Goal: Information Seeking & Learning: Learn about a topic

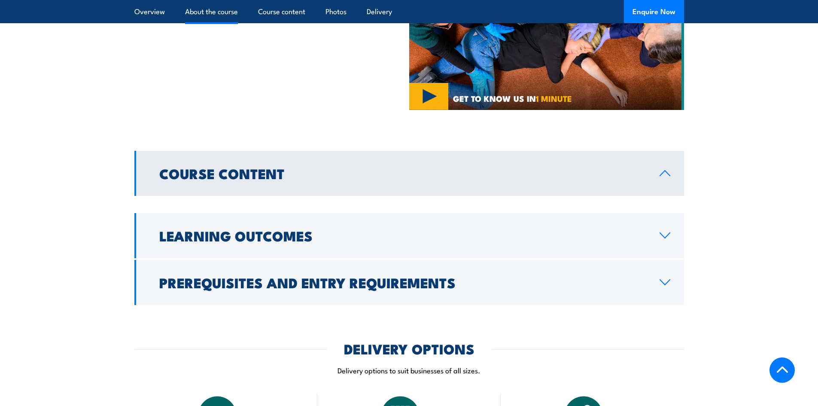
scroll to position [558, 0]
click at [341, 172] on link "Course Content" at bounding box center [408, 172] width 549 height 45
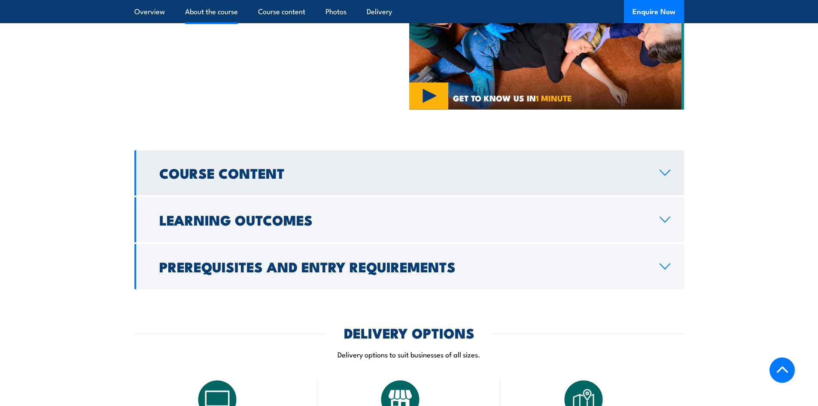
click at [341, 172] on link "Course Content" at bounding box center [408, 172] width 549 height 45
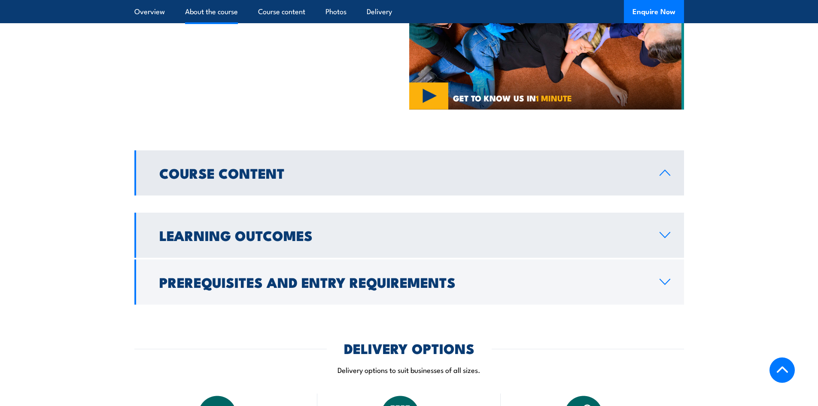
click at [381, 236] on link "Learning Outcomes" at bounding box center [408, 234] width 549 height 45
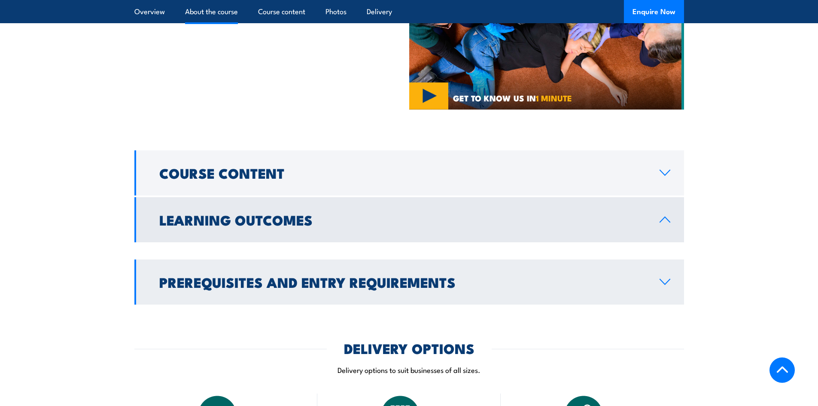
click at [623, 288] on h2 "Prerequisites and Entry Requirements" at bounding box center [402, 282] width 486 height 12
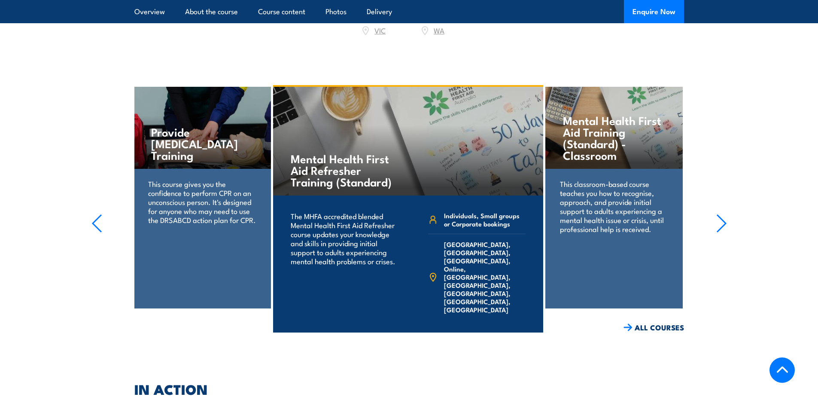
scroll to position [1158, 0]
click at [527, 334] on link "COURSE DETAILS" at bounding box center [500, 345] width 85 height 22
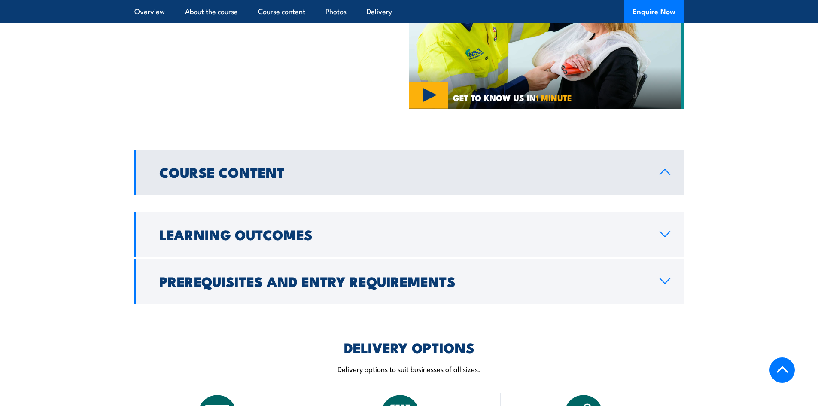
scroll to position [472, 0]
click at [664, 168] on icon at bounding box center [665, 171] width 12 height 7
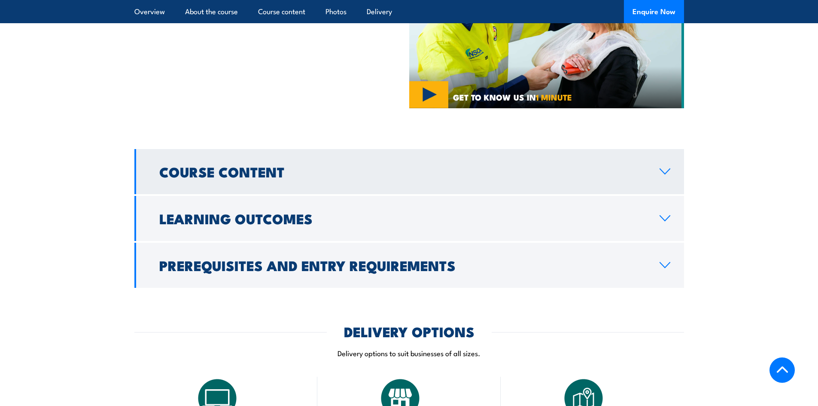
click at [661, 167] on link "Course Content" at bounding box center [408, 171] width 549 height 45
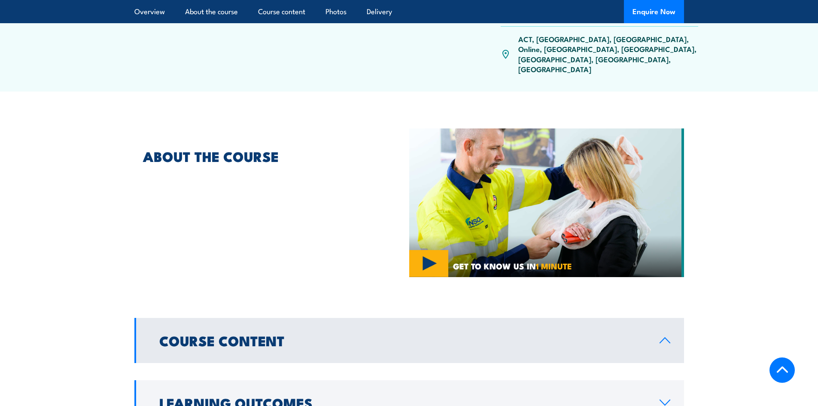
scroll to position [303, 0]
